Goal: Connect with others: Establish contact or relationships with other users

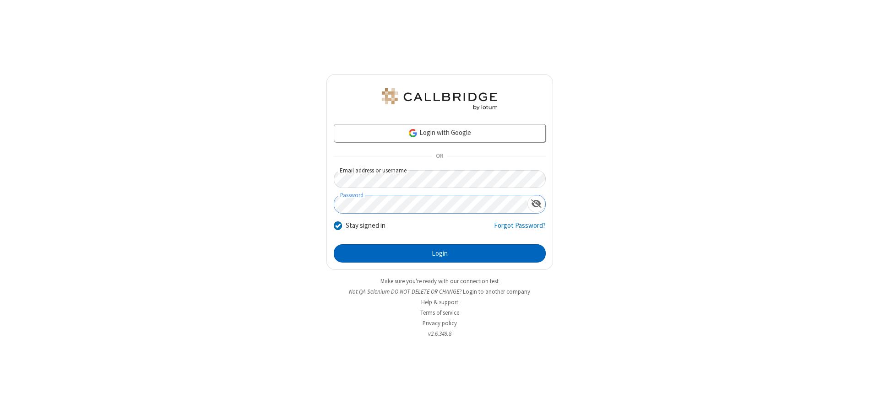
click at [440, 254] on button "Login" at bounding box center [440, 254] width 212 height 18
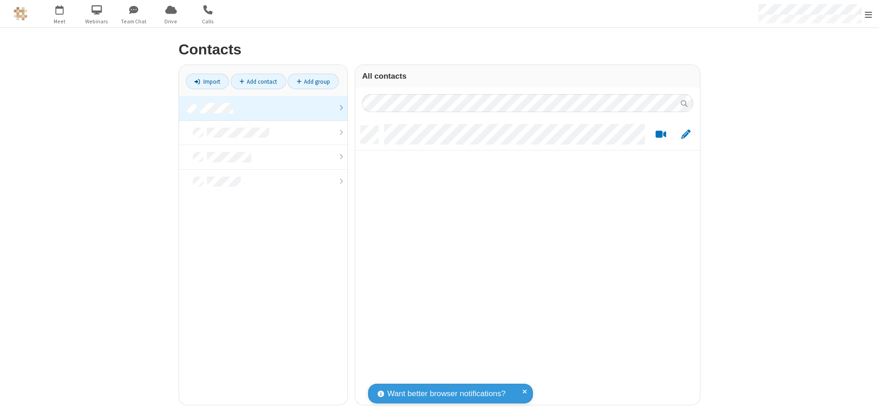
scroll to position [279, 338]
click at [263, 108] on link at bounding box center [263, 108] width 169 height 25
click at [258, 82] on link "Add contact" at bounding box center [258, 82] width 55 height 16
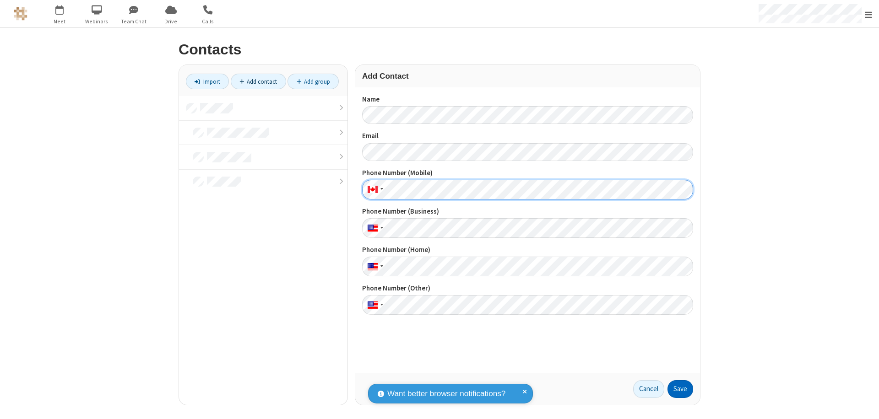
click at [681, 389] on button "Save" at bounding box center [681, 390] width 26 height 18
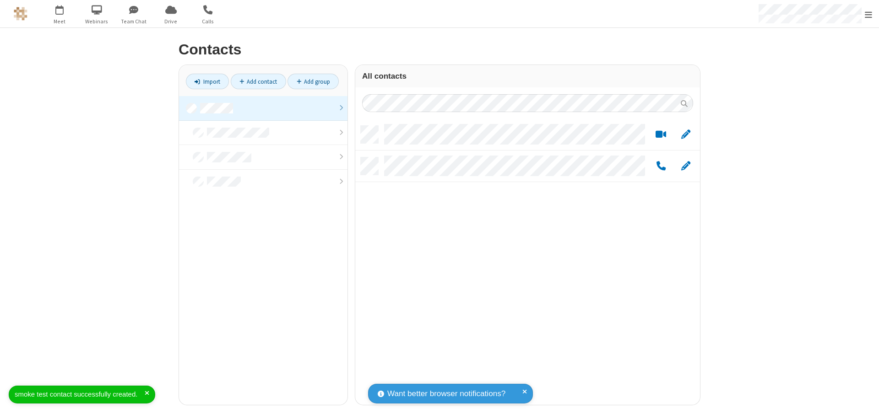
scroll to position [279, 338]
click at [258, 82] on link "Add contact" at bounding box center [258, 82] width 55 height 16
